Goal: Navigation & Orientation: Find specific page/section

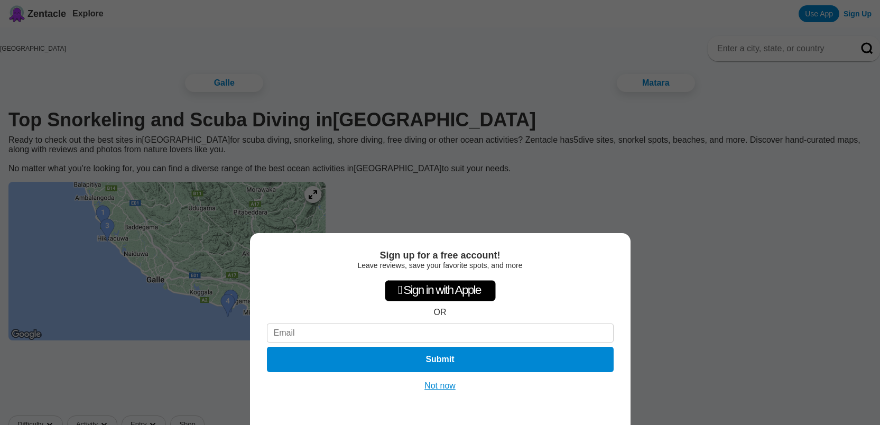
click at [445, 386] on button "Not now" at bounding box center [440, 385] width 38 height 11
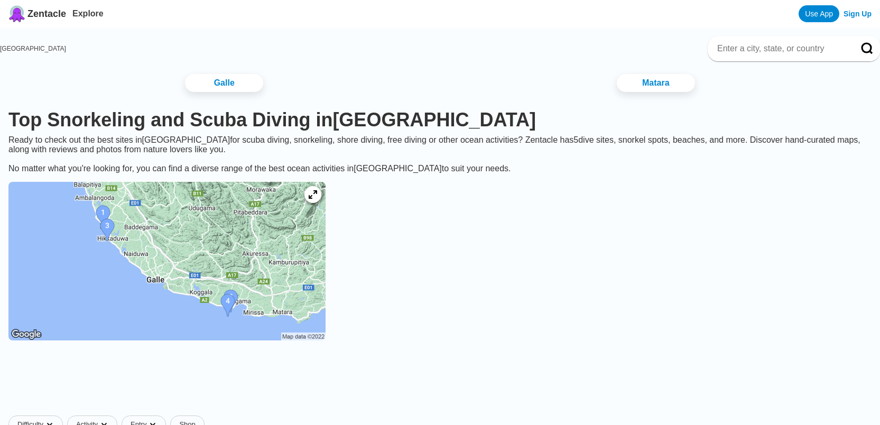
click at [295, 276] on img at bounding box center [166, 261] width 317 height 159
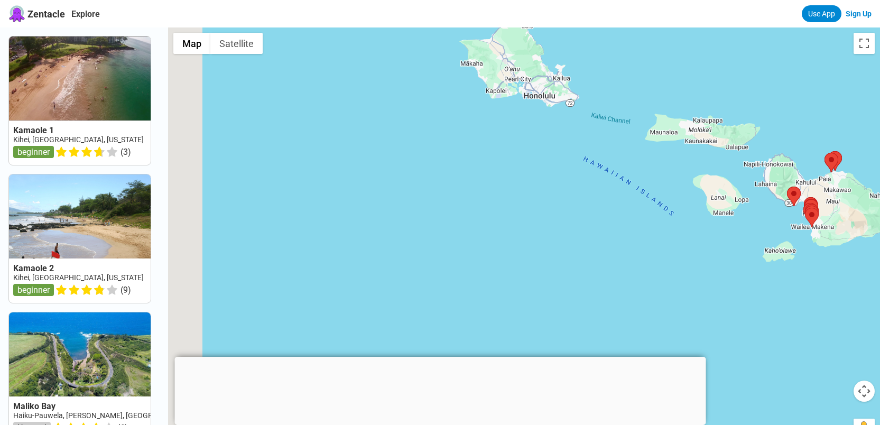
drag, startPoint x: 495, startPoint y: 228, endPoint x: 811, endPoint y: 170, distance: 321.3
click at [811, 171] on div at bounding box center [524, 239] width 712 height 425
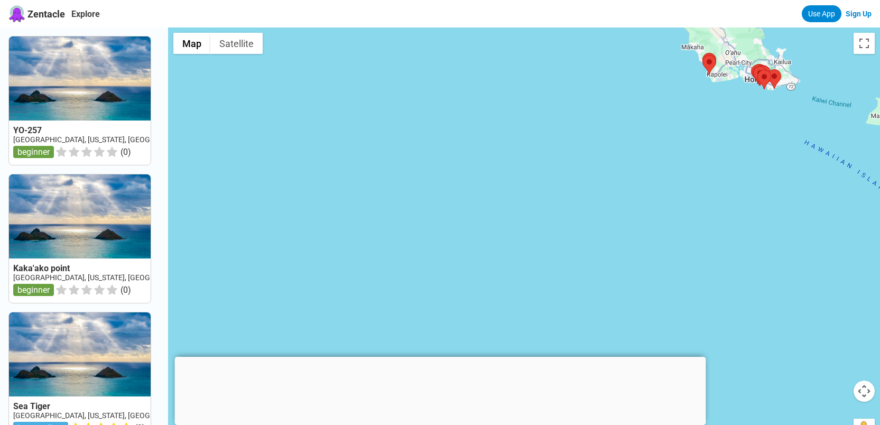
drag, startPoint x: 698, startPoint y: 218, endPoint x: 883, endPoint y: 209, distance: 185.7
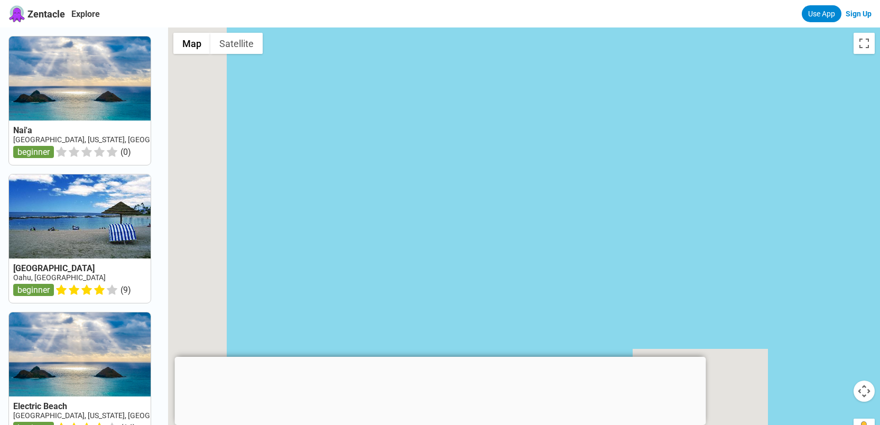
drag, startPoint x: 678, startPoint y: 228, endPoint x: 883, endPoint y: 100, distance: 242.3
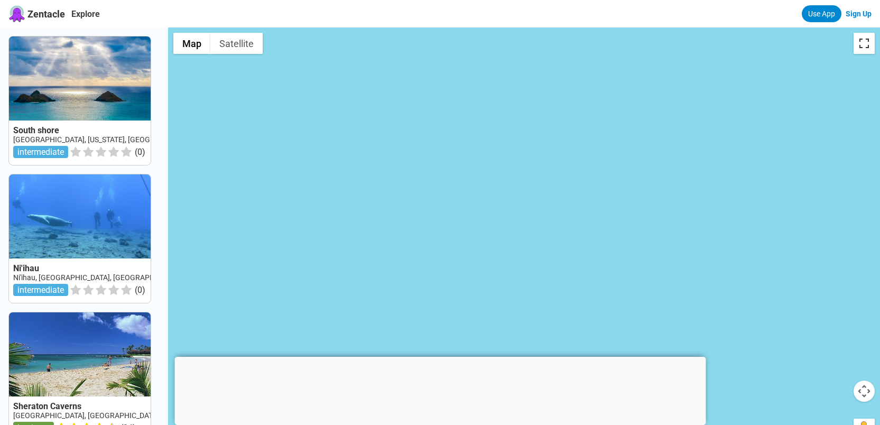
click at [862, 46] on button "Toggle fullscreen view" at bounding box center [863, 43] width 21 height 21
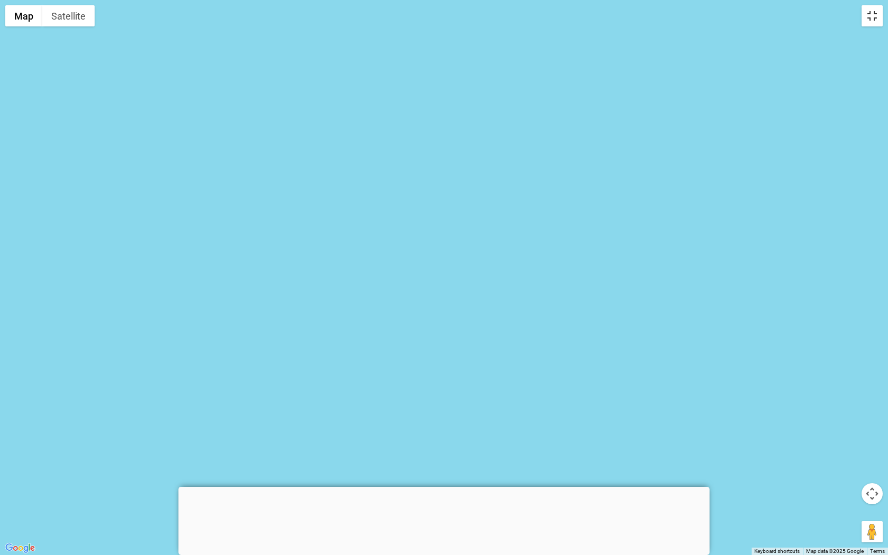
click at [871, 14] on button "Toggle fullscreen view" at bounding box center [871, 15] width 21 height 21
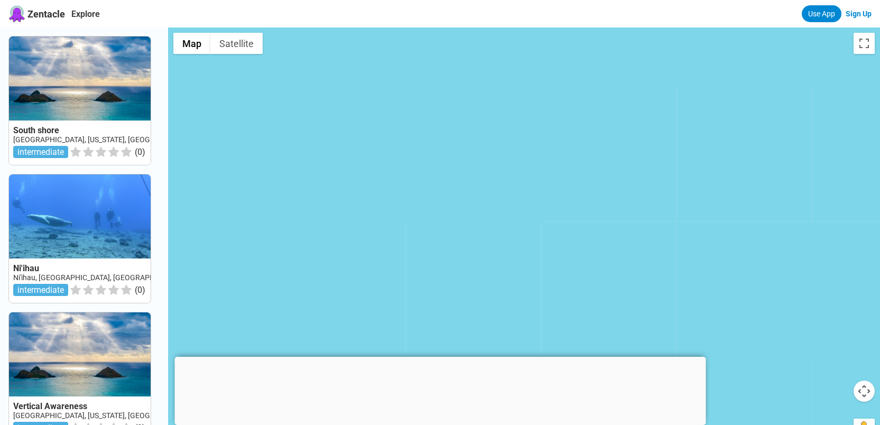
drag, startPoint x: 657, startPoint y: 290, endPoint x: 883, endPoint y: 368, distance: 239.3
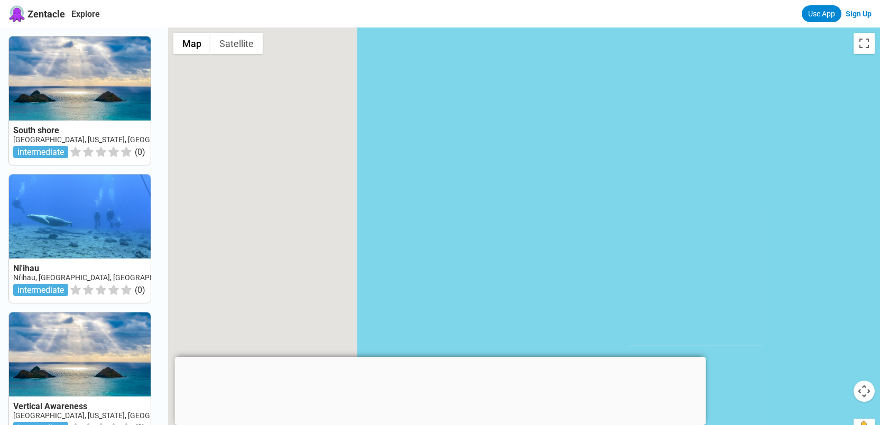
drag, startPoint x: 448, startPoint y: 280, endPoint x: 883, endPoint y: 209, distance: 441.1
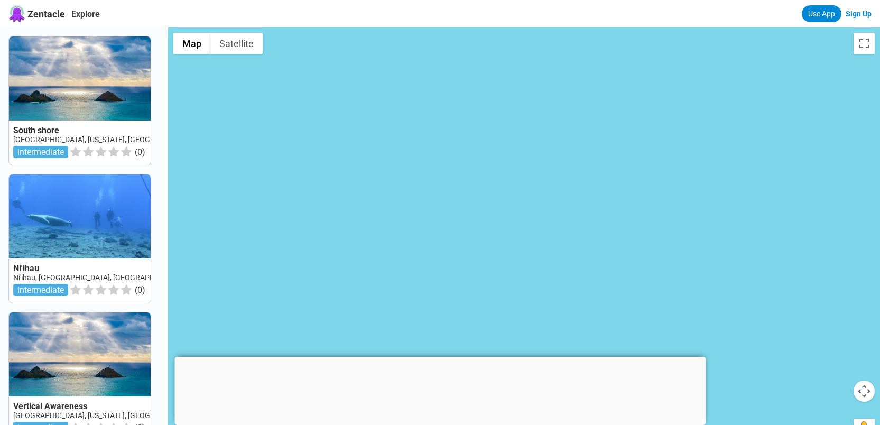
drag, startPoint x: 687, startPoint y: 193, endPoint x: 883, endPoint y: 169, distance: 197.6
